Goal: Information Seeking & Learning: Learn about a topic

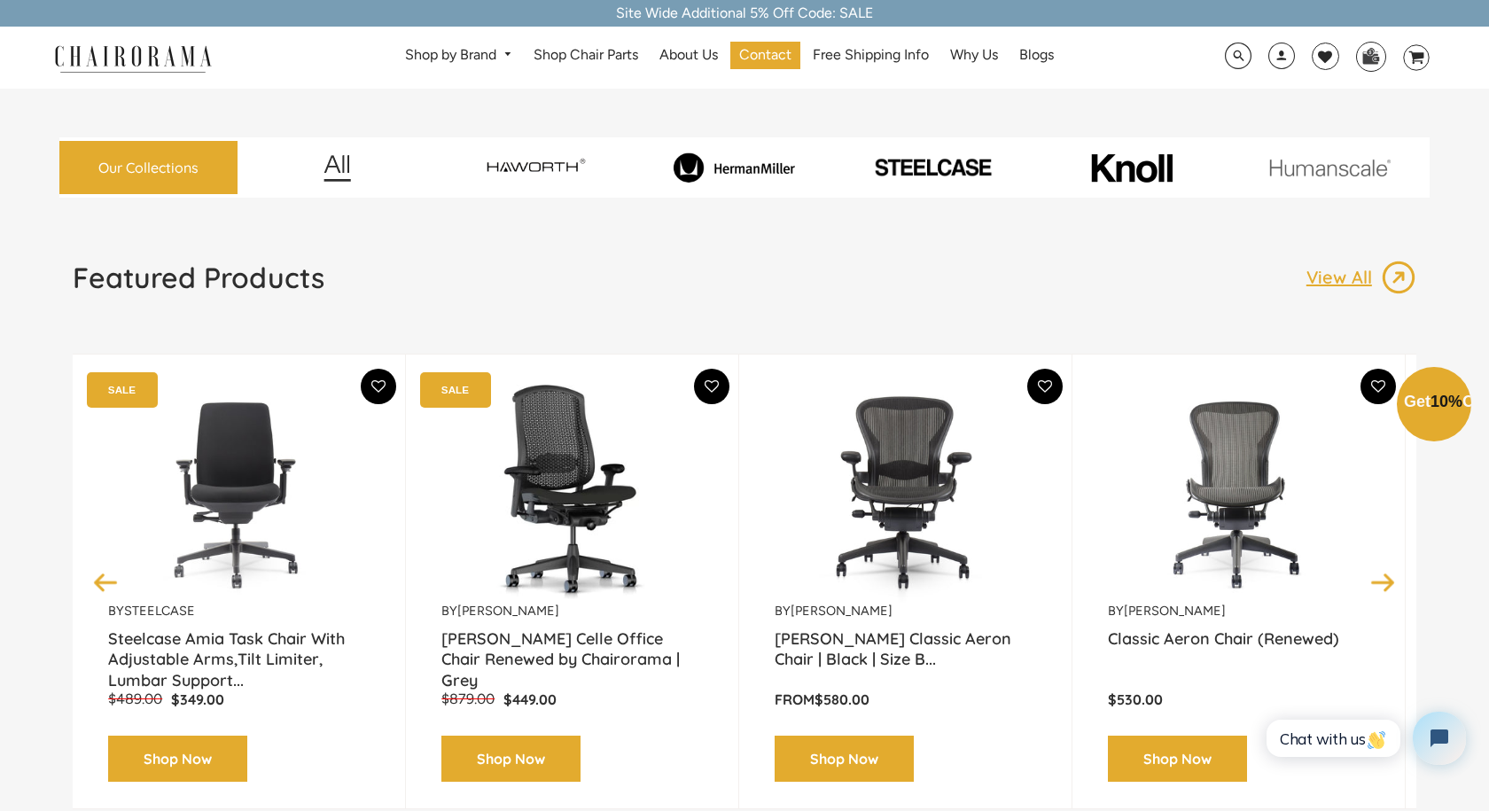
click at [1345, 279] on div "Close dialog Exclusive Offer: Enjoy 10% Off! Get Your Coupon Code Now. Sign up …" at bounding box center [744, 403] width 1489 height 811
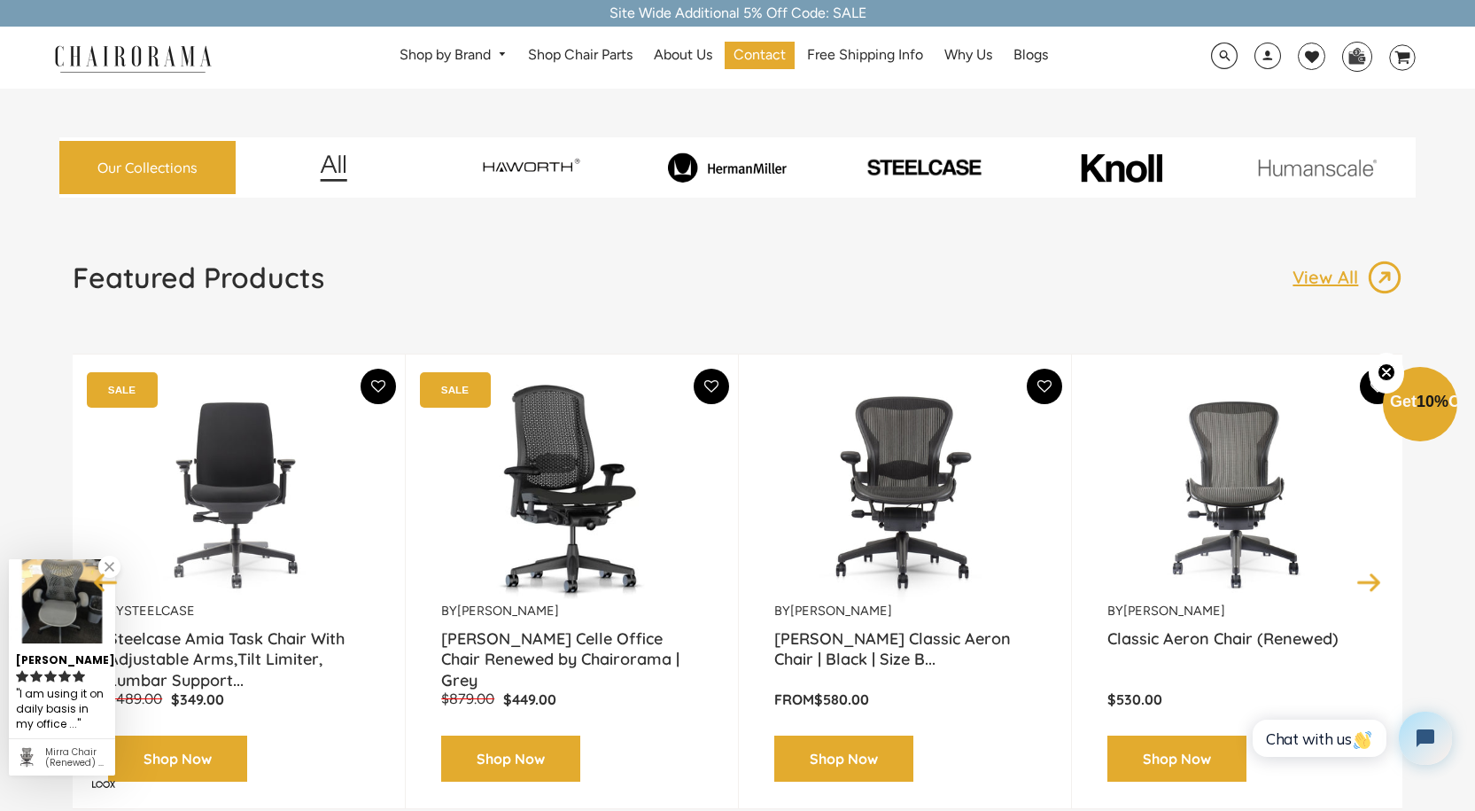
click at [1345, 282] on p "View All" at bounding box center [1330, 277] width 74 height 23
click at [1388, 278] on img at bounding box center [1384, 277] width 35 height 35
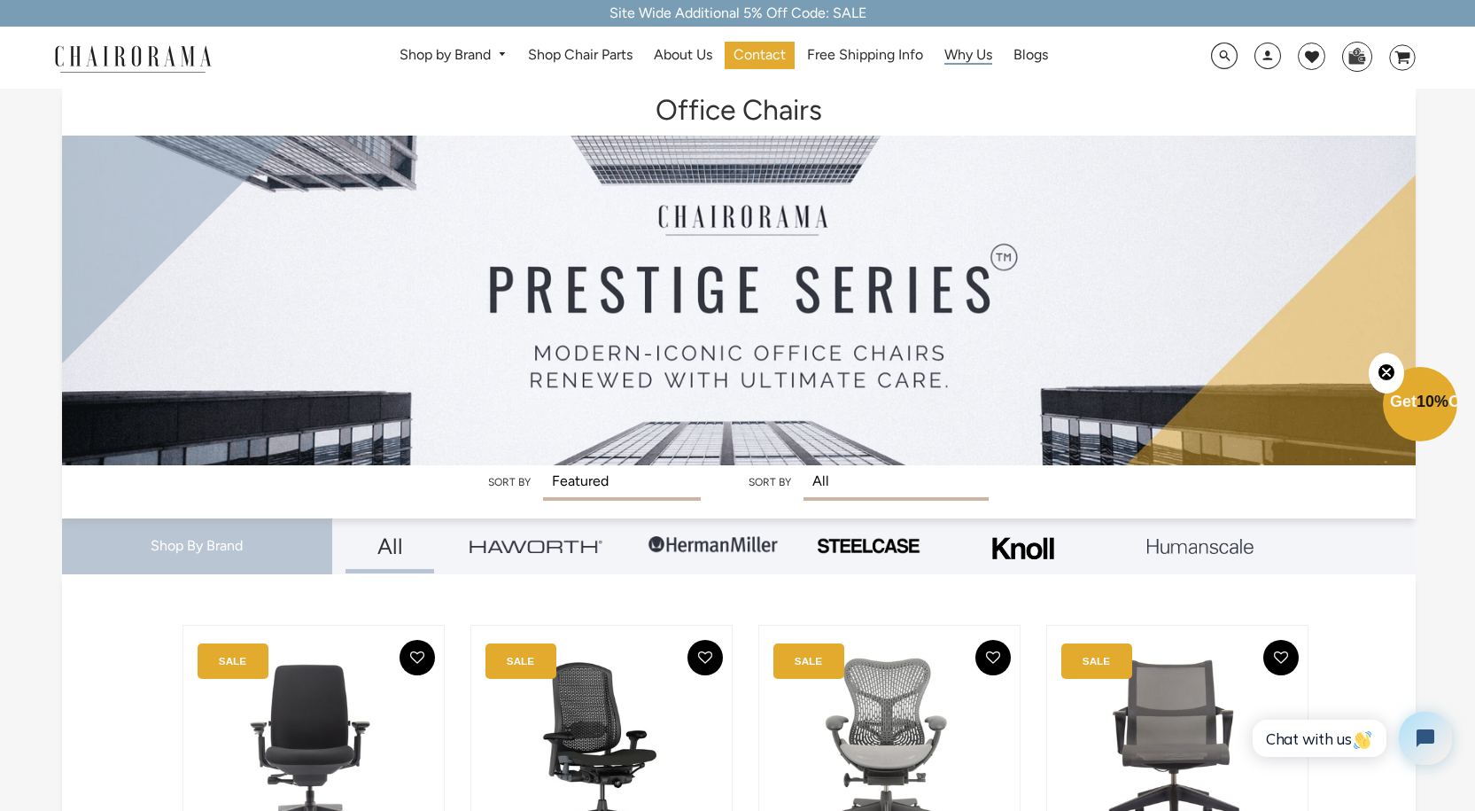
click at [961, 46] on span "Why Us" at bounding box center [969, 55] width 48 height 19
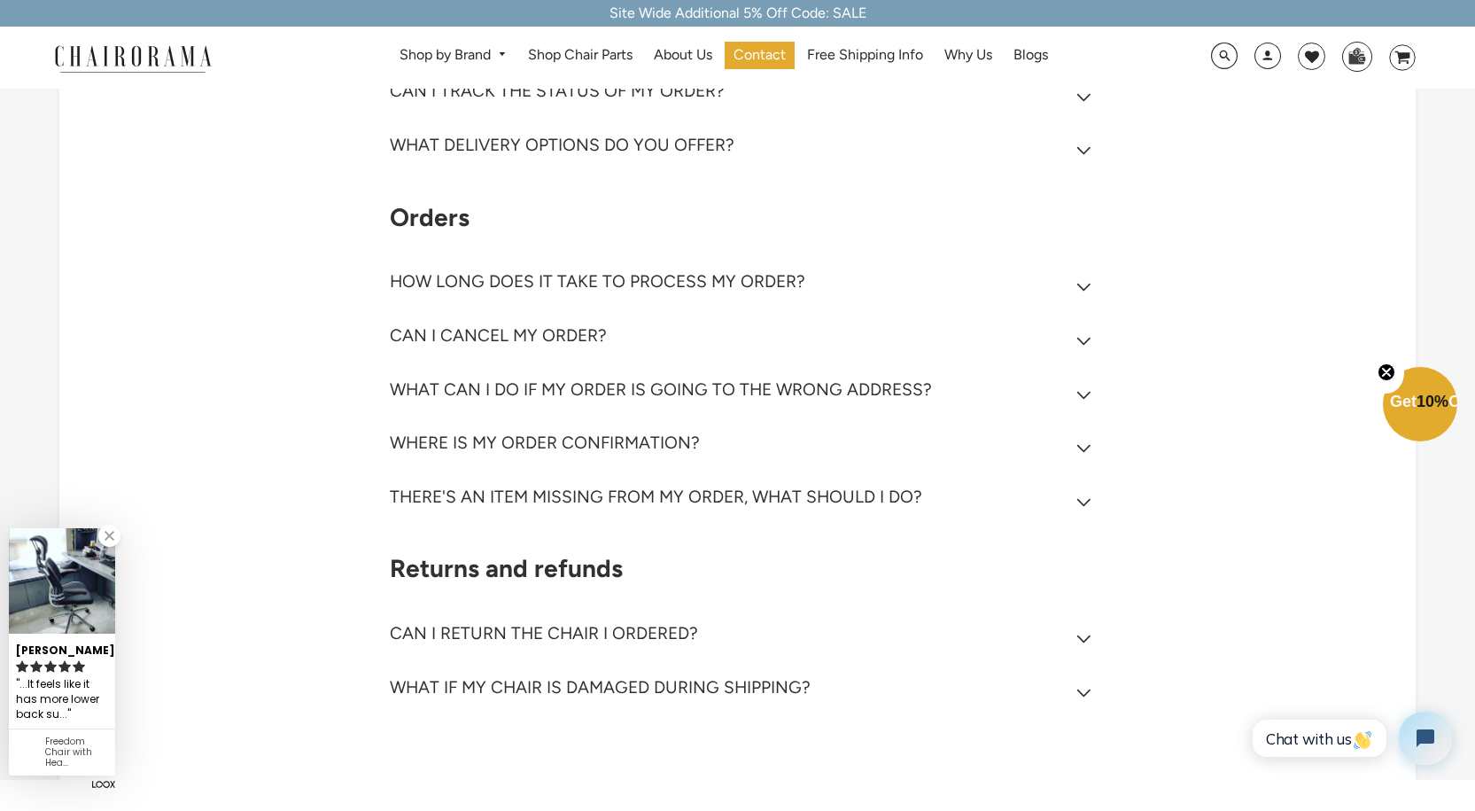
scroll to position [532, 0]
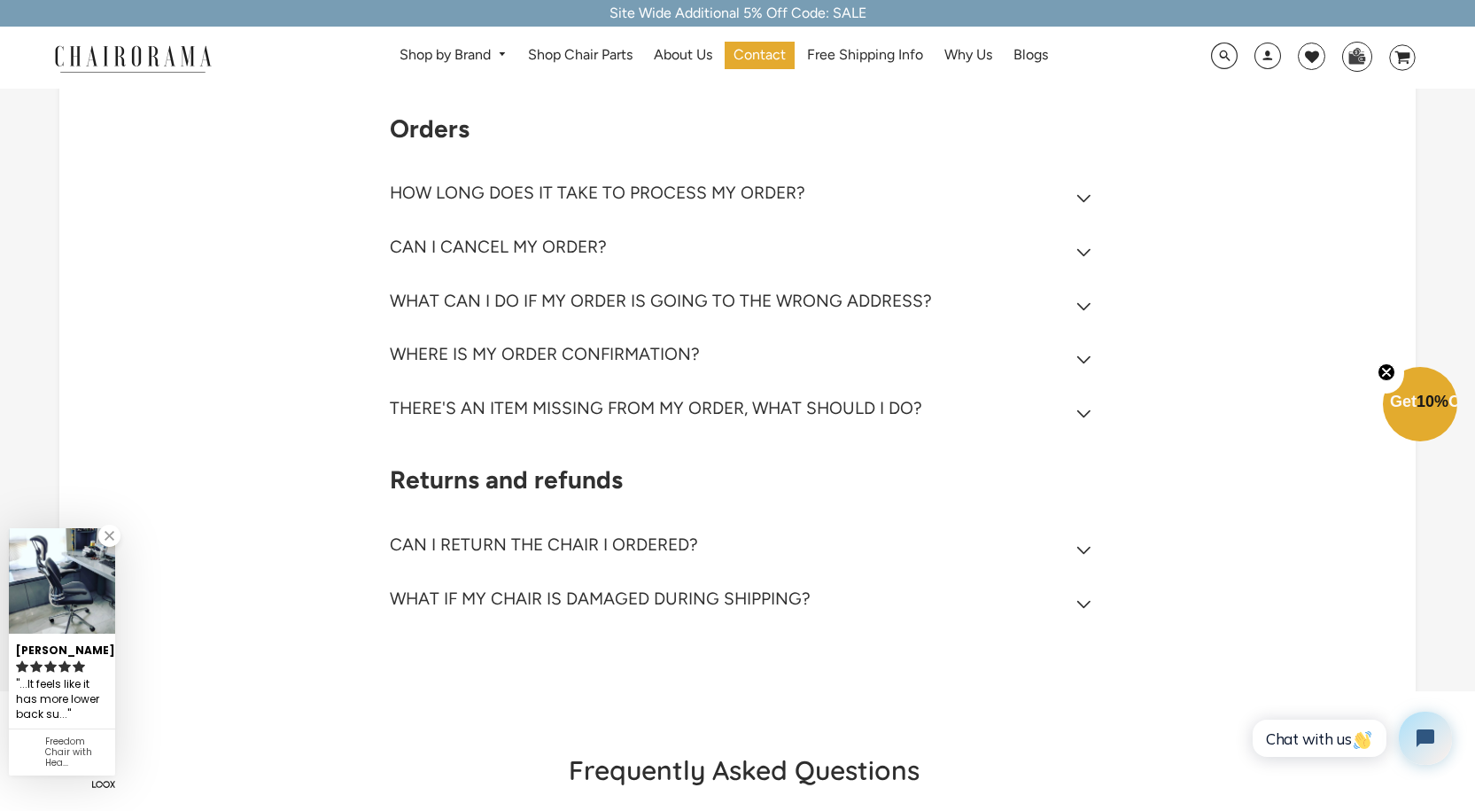
click at [1092, 548] on summary "CAN I RETURN THE CHAIR I ORDERED?" at bounding box center [744, 549] width 709 height 54
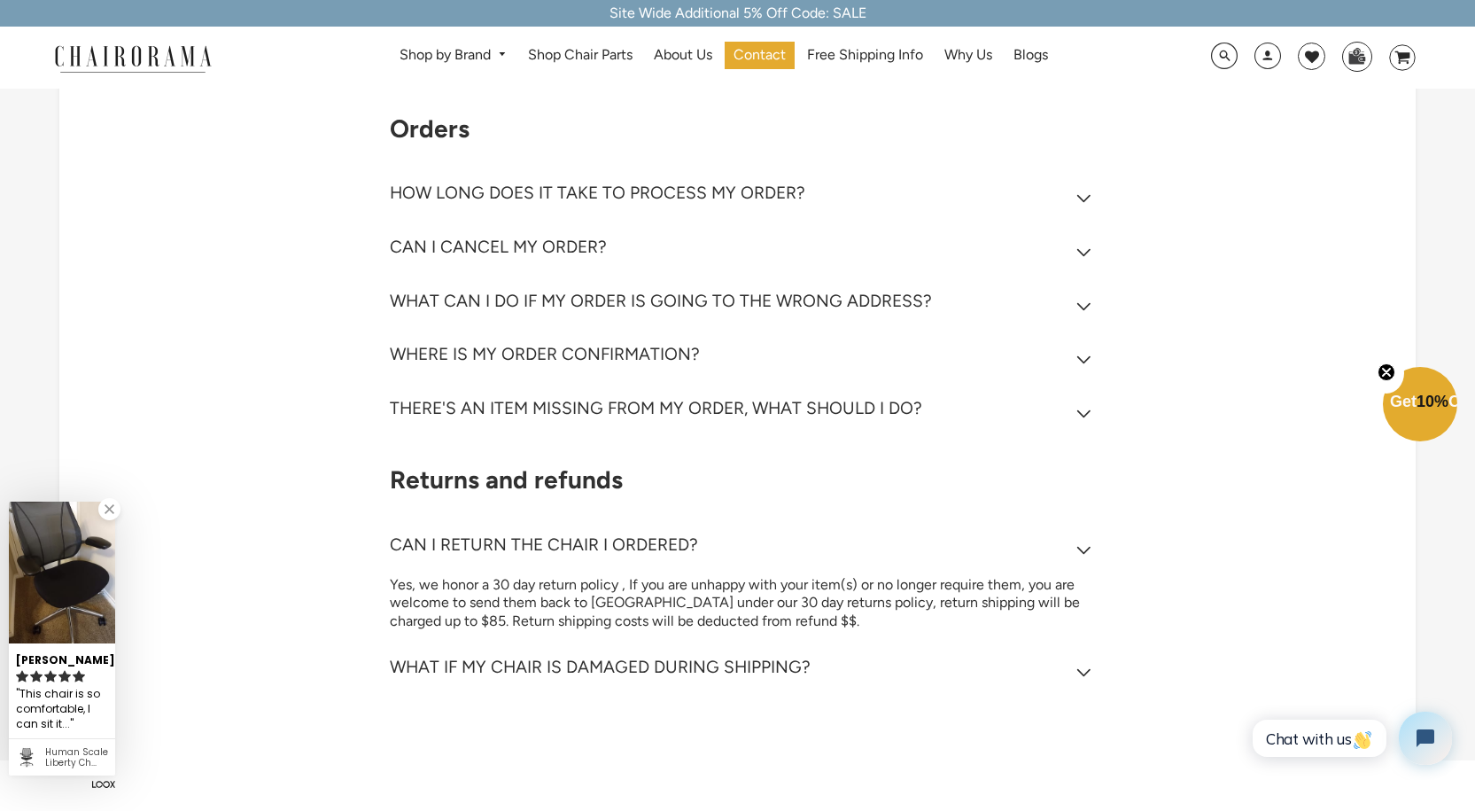
click at [834, 665] on summary "WHAT IF MY CHAIR IS DAMAGED DURING SHIPPING?" at bounding box center [744, 671] width 709 height 54
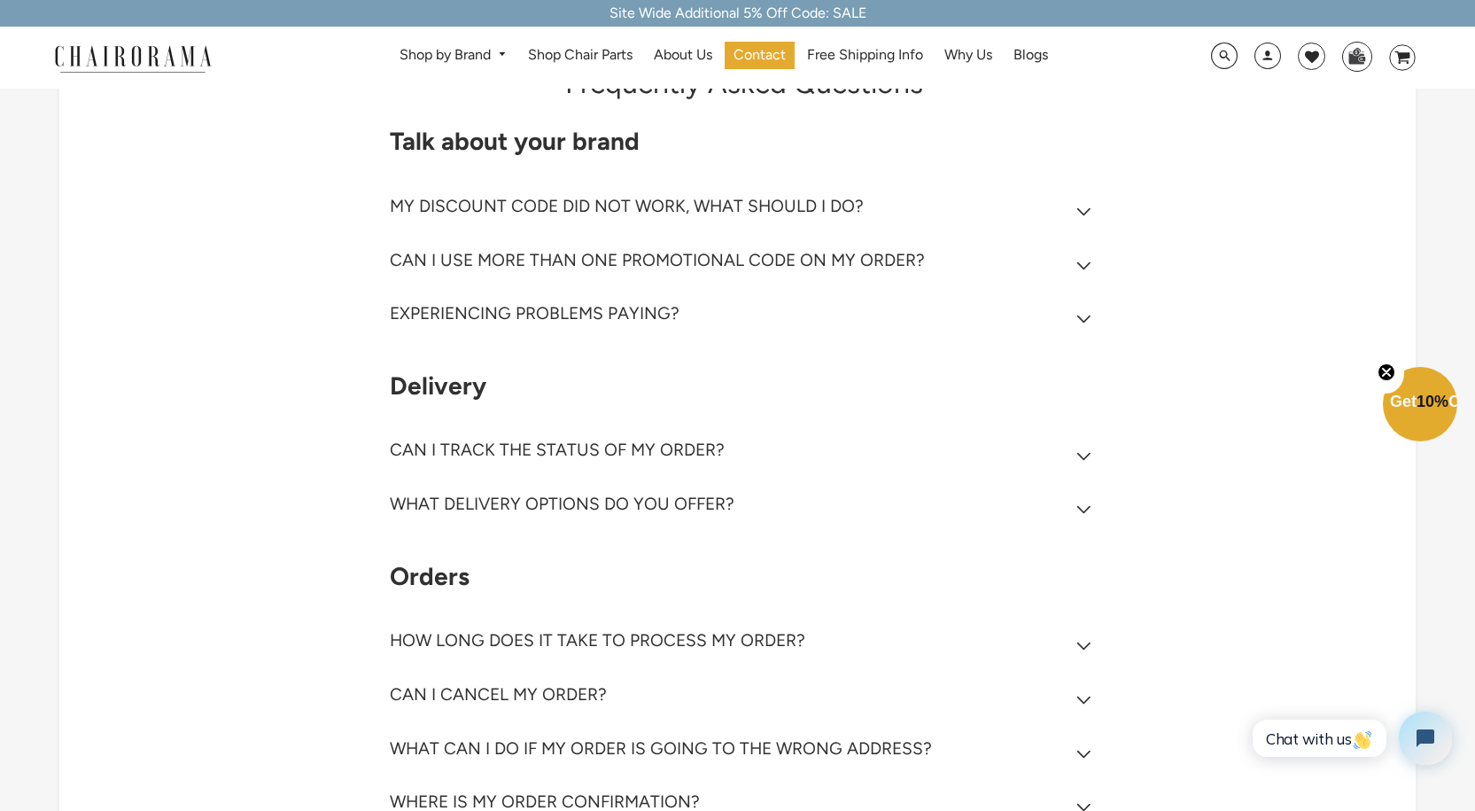
scroll to position [0, 0]
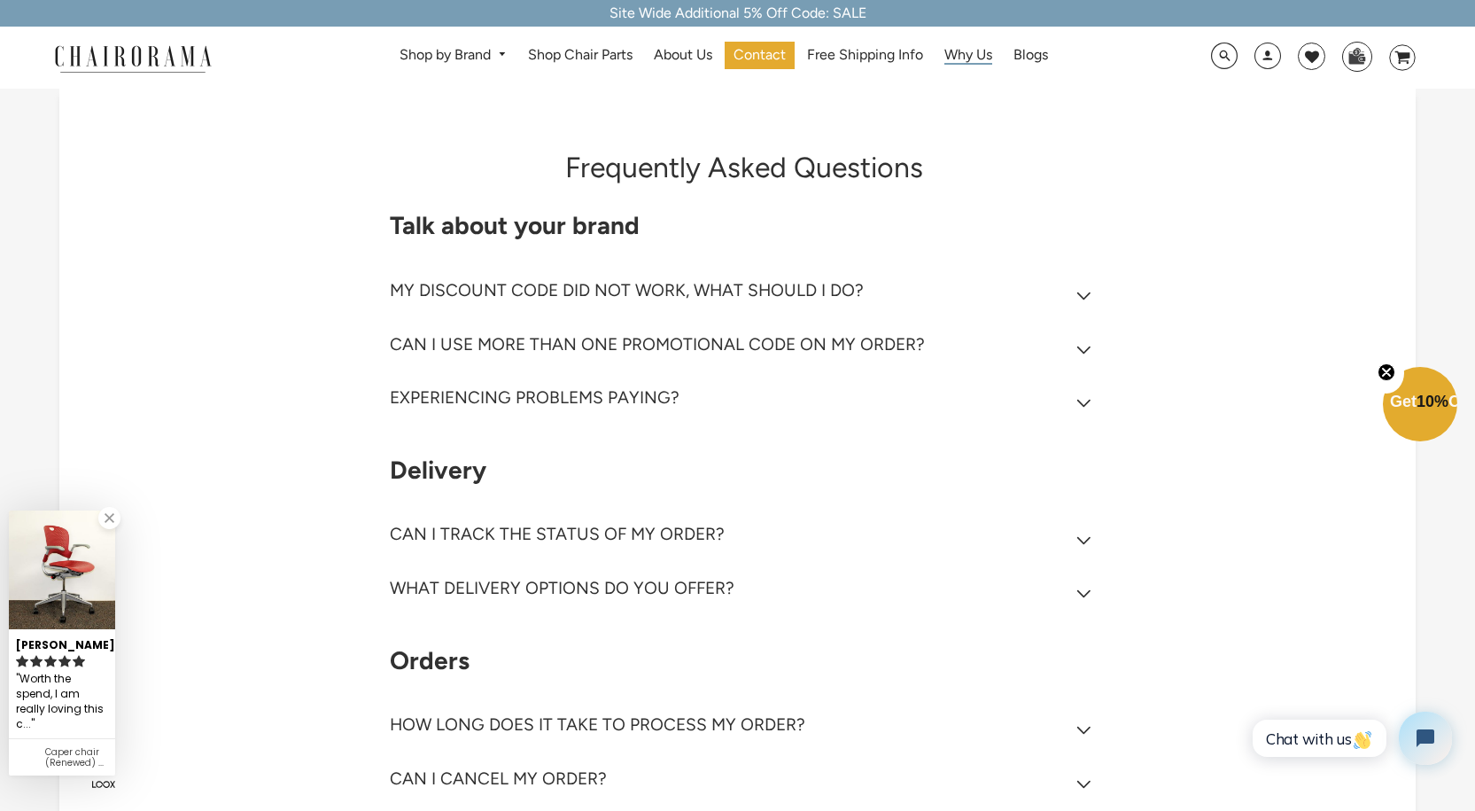
click at [975, 51] on span "Why Us" at bounding box center [969, 55] width 48 height 19
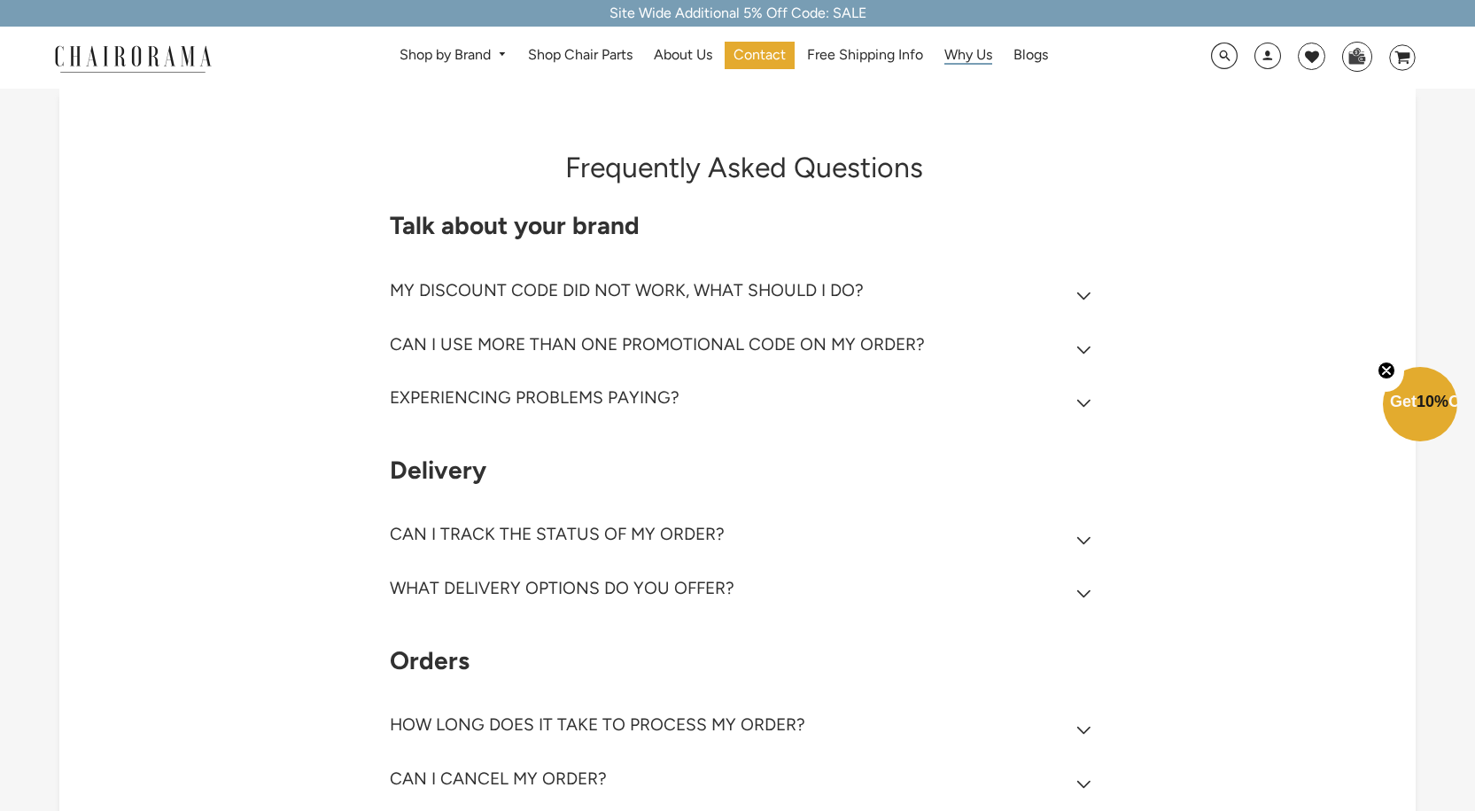
click at [975, 56] on span "Why Us" at bounding box center [969, 55] width 48 height 19
click at [540, 49] on span "Shop Chair Parts" at bounding box center [580, 55] width 105 height 19
